Goal: Check status

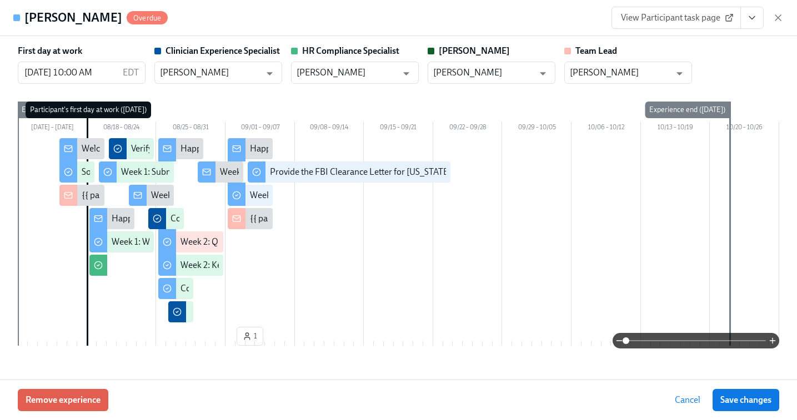
scroll to position [0, 3681]
click at [779, 22] on icon "button" at bounding box center [778, 17] width 11 height 11
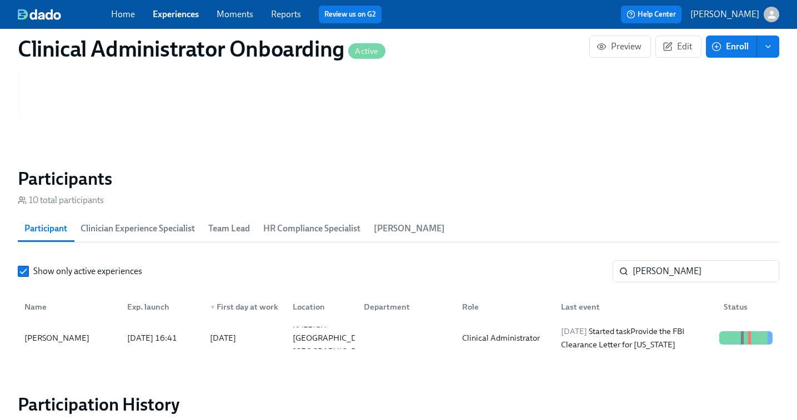
click at [181, 15] on link "Experiences" at bounding box center [176, 14] width 46 height 11
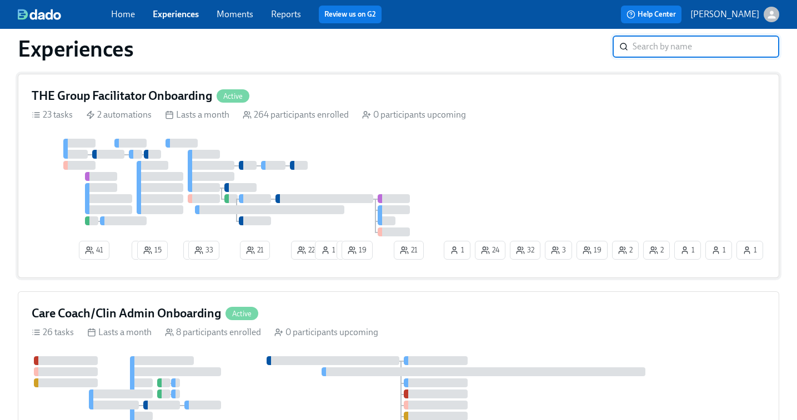
scroll to position [922, 0]
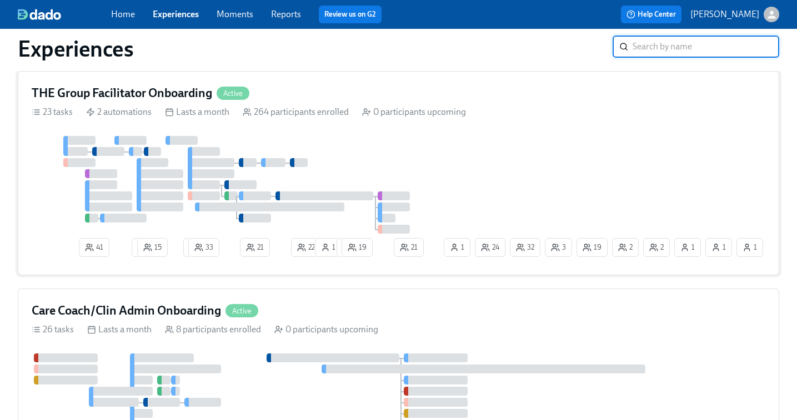
click at [329, 158] on div at bounding box center [237, 185] width 410 height 98
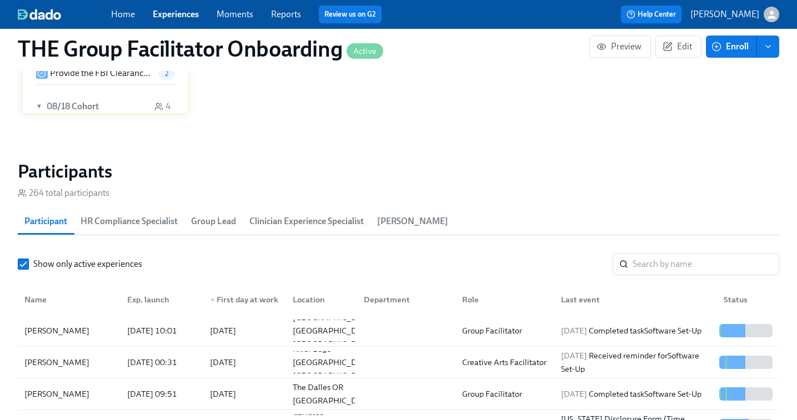
scroll to position [908, 0]
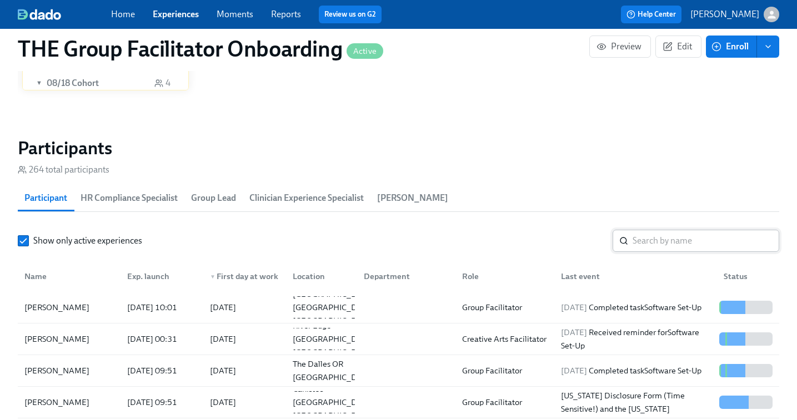
click at [653, 249] on input "search" at bounding box center [706, 241] width 147 height 22
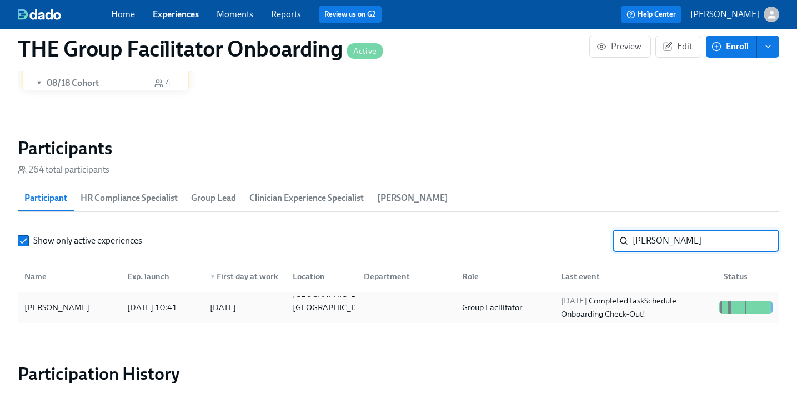
type input "[PERSON_NAME]"
click at [613, 304] on div "[DATE] Completed task Schedule Onboarding Check-Out!" at bounding box center [636, 307] width 158 height 27
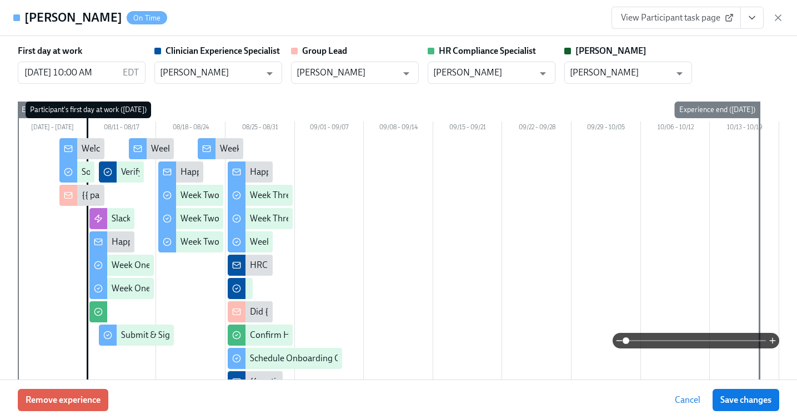
click at [749, 17] on icon "View task page" at bounding box center [752, 18] width 6 height 3
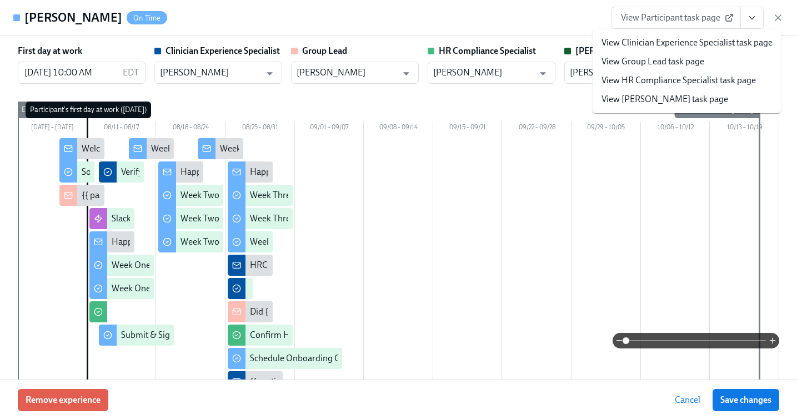
click at [693, 41] on link "View Clinician Experience Specialist task page" at bounding box center [686, 43] width 171 height 12
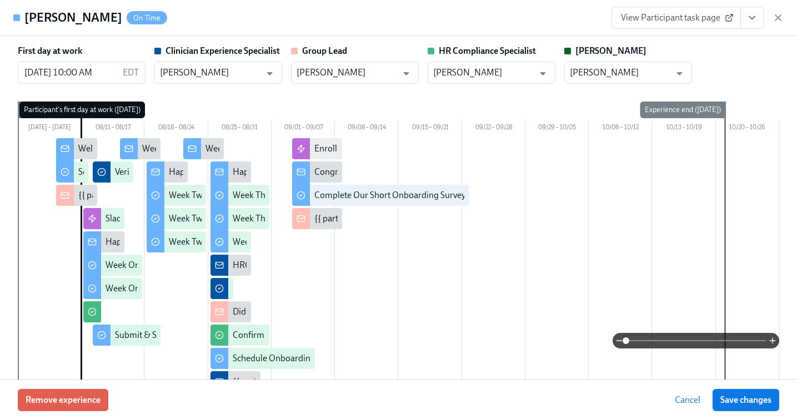
scroll to position [0, 17482]
click at [782, 18] on icon "button" at bounding box center [778, 17] width 11 height 11
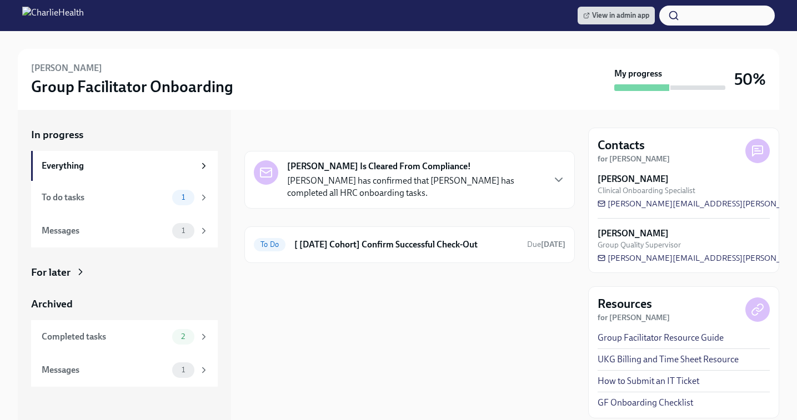
click at [389, 186] on p "[PERSON_NAME] has confirmed that [PERSON_NAME] has completed all HRC onboarding…" at bounding box center [415, 187] width 256 height 24
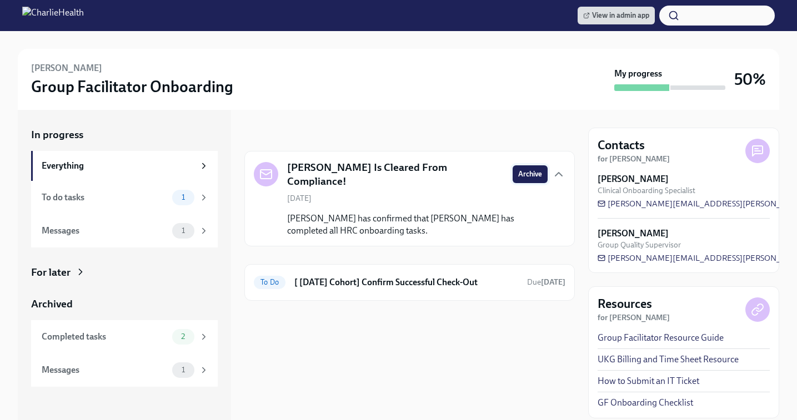
click at [524, 171] on span "Archive" at bounding box center [530, 174] width 24 height 11
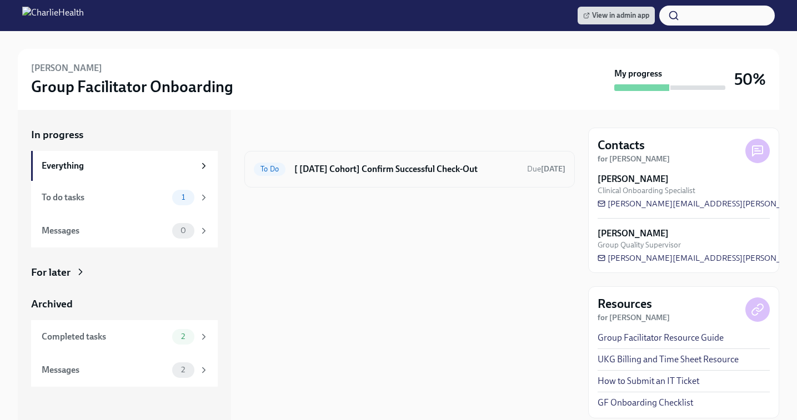
click at [412, 176] on div "To Do [ Aug 11th Cohort] Confirm Successful Check-Out Due Sep 20th" at bounding box center [410, 170] width 312 height 18
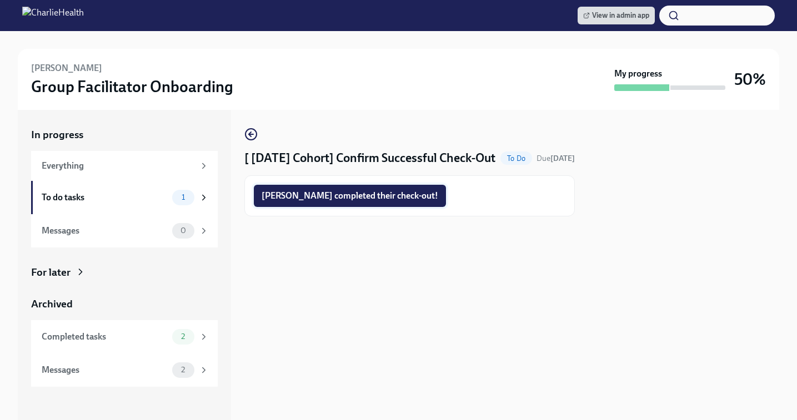
click at [355, 202] on span "Heidi completed their check-out!" at bounding box center [350, 196] width 177 height 11
